Goal: Information Seeking & Learning: Find specific page/section

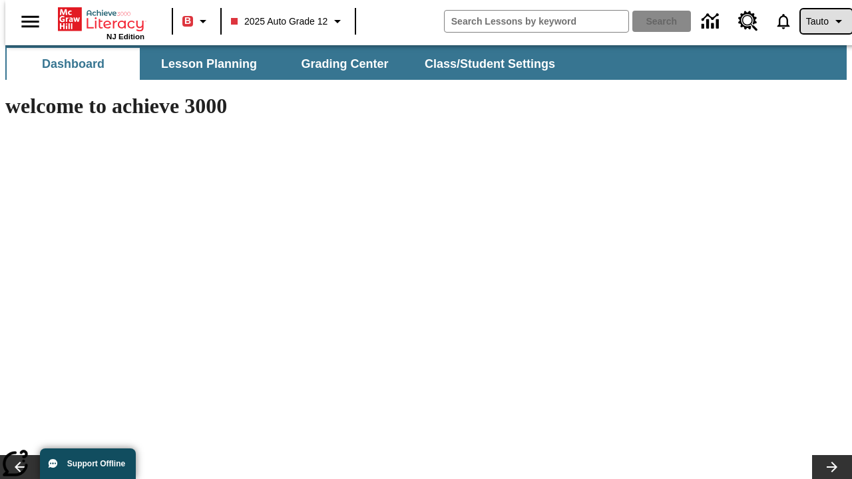
click at [819, 21] on span "Tauto" at bounding box center [817, 22] width 23 height 14
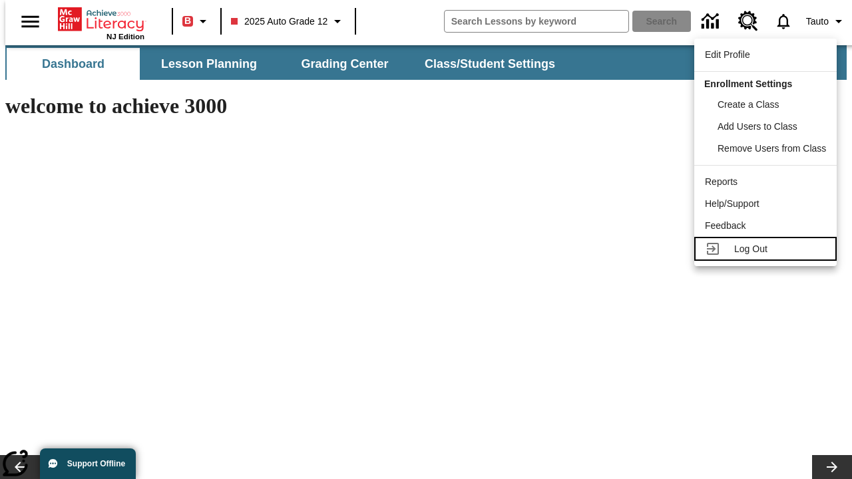
click at [767, 249] on span "Log Out" at bounding box center [750, 248] width 33 height 11
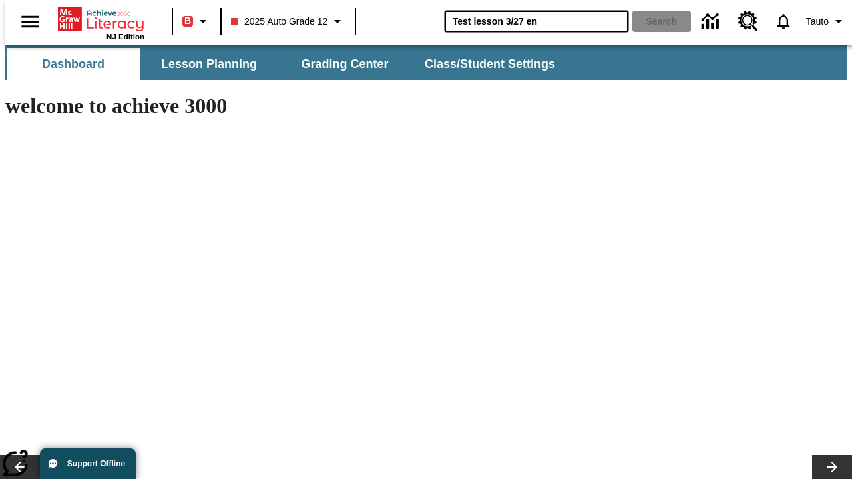
type input "Test lesson 3/27 en"
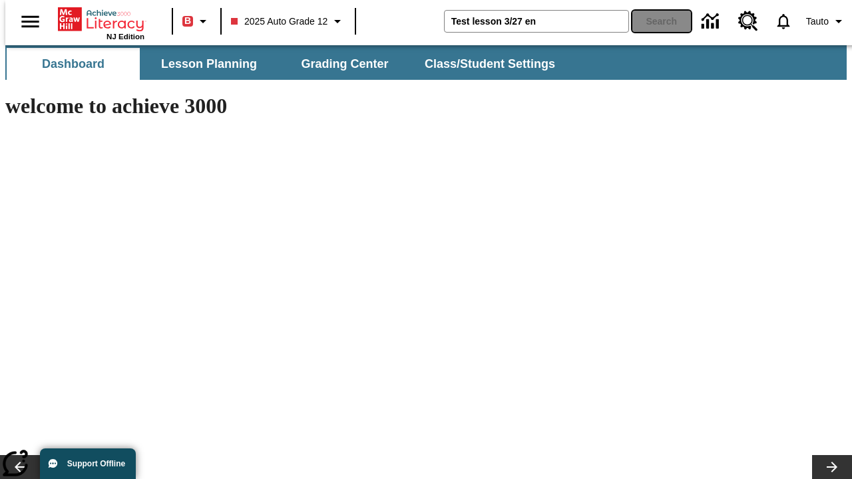
click at [653, 21] on button "Search" at bounding box center [661, 21] width 59 height 21
